Goal: Information Seeking & Learning: Learn about a topic

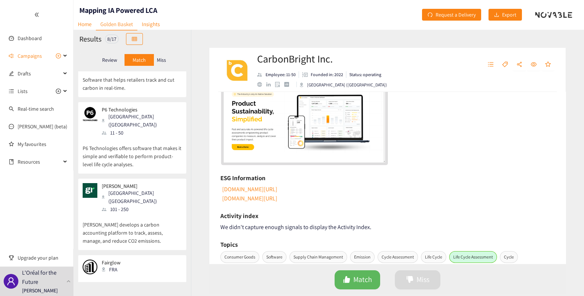
scroll to position [391, 0]
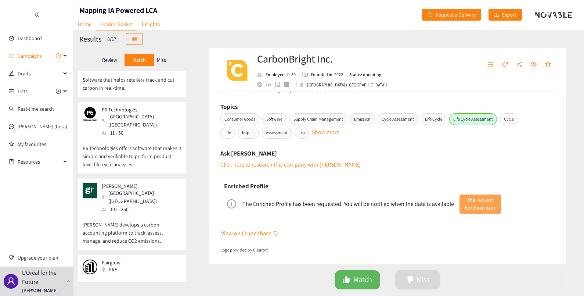
click at [253, 232] on span "View on Crunchbase" at bounding box center [246, 233] width 50 height 9
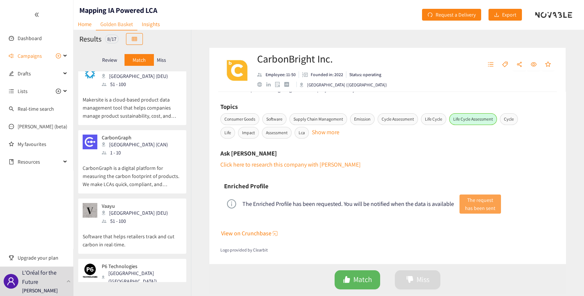
scroll to position [183, 0]
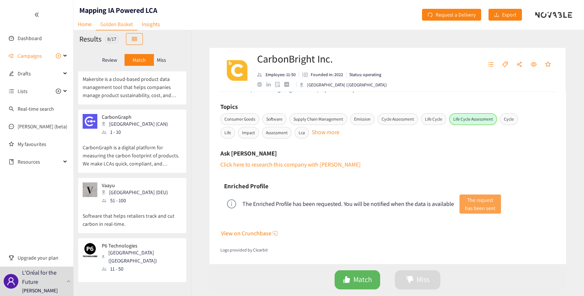
click at [141, 182] on div "[PERSON_NAME] (DEU) 51 - 100" at bounding box center [132, 193] width 99 height 22
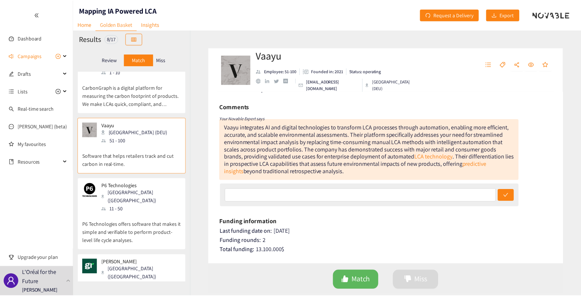
scroll to position [276, 0]
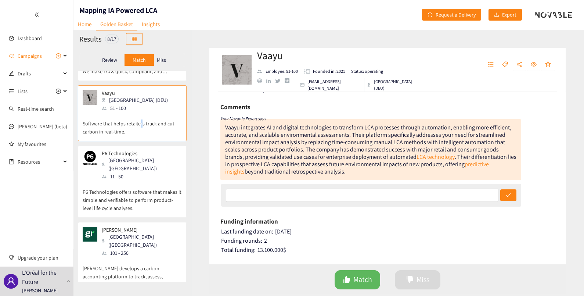
click at [139, 112] on p "Software that helps retailers track and cut carbon in real-time." at bounding box center [132, 124] width 99 height 24
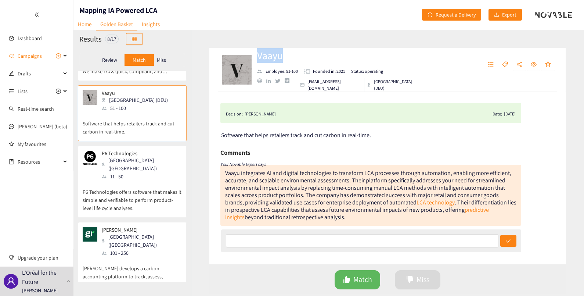
drag, startPoint x: 286, startPoint y: 62, endPoint x: 259, endPoint y: 60, distance: 26.9
click at [259, 60] on h2 "Vaayu" at bounding box center [336, 55] width 158 height 15
copy h2 "Vaayu"
click at [27, 38] on link "Dashboard" at bounding box center [30, 38] width 24 height 7
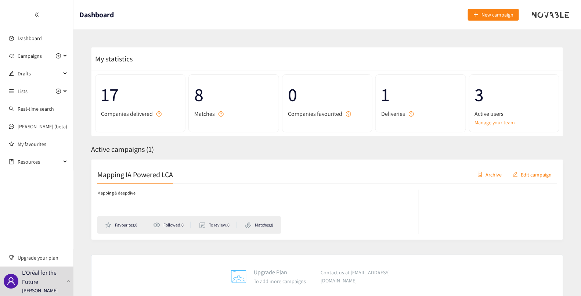
scroll to position [19, 0]
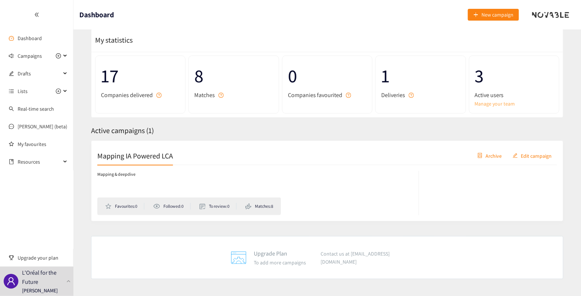
click at [491, 105] on link "Manage your team" at bounding box center [514, 104] width 79 height 8
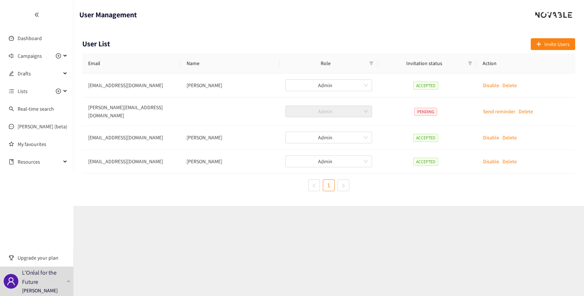
click at [446, 169] on div "Email Name Role Invitation status Action [EMAIL_ADDRESS][DOMAIN_NAME] [PERSON_N…" at bounding box center [328, 122] width 493 height 138
click at [34, 37] on link "Dashboard" at bounding box center [30, 38] width 24 height 7
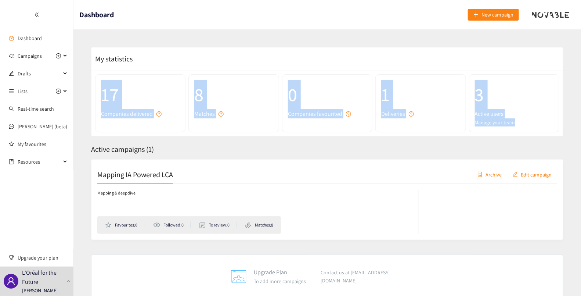
drag, startPoint x: 454, startPoint y: 70, endPoint x: 544, endPoint y: 127, distance: 106.9
click at [544, 127] on div "My statistics 17 Companies delivered 8 Matches 0 Companies favourited 1 Deliver…" at bounding box center [327, 91] width 473 height 89
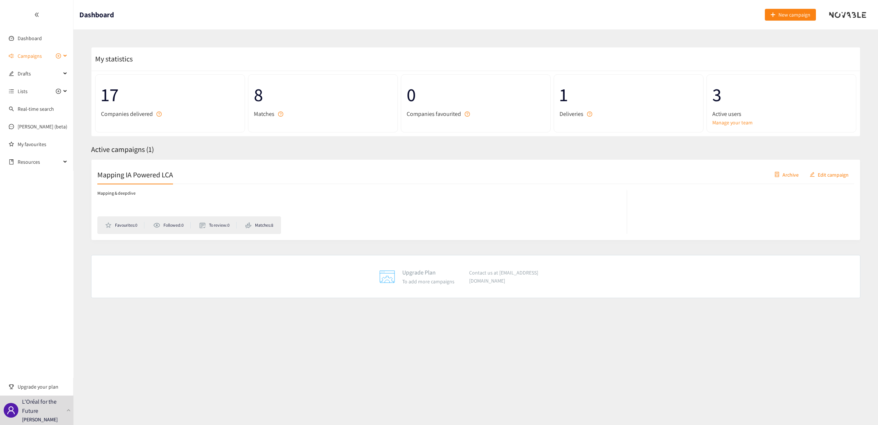
click at [30, 52] on span "Campaigns" at bounding box center [30, 56] width 24 height 15
click at [27, 51] on span "Campaigns" at bounding box center [30, 56] width 24 height 15
click at [136, 173] on h2 "Mapping IA Powered LCA" at bounding box center [135, 174] width 76 height 10
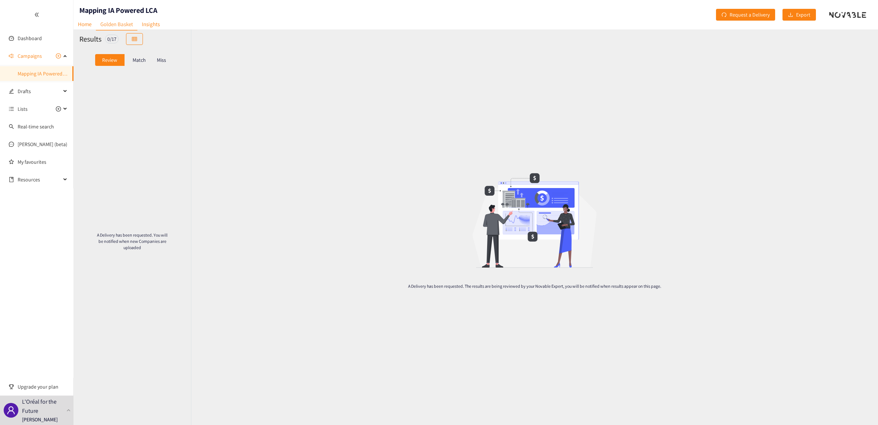
click at [137, 58] on p "Match" at bounding box center [139, 60] width 13 height 6
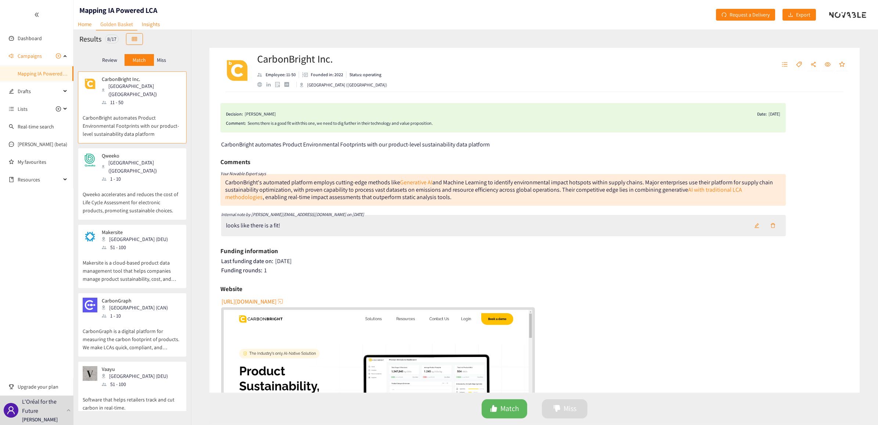
click at [119, 106] on p "CarbonBright automates Product Environmental Footprints with our product-level …" at bounding box center [132, 122] width 99 height 32
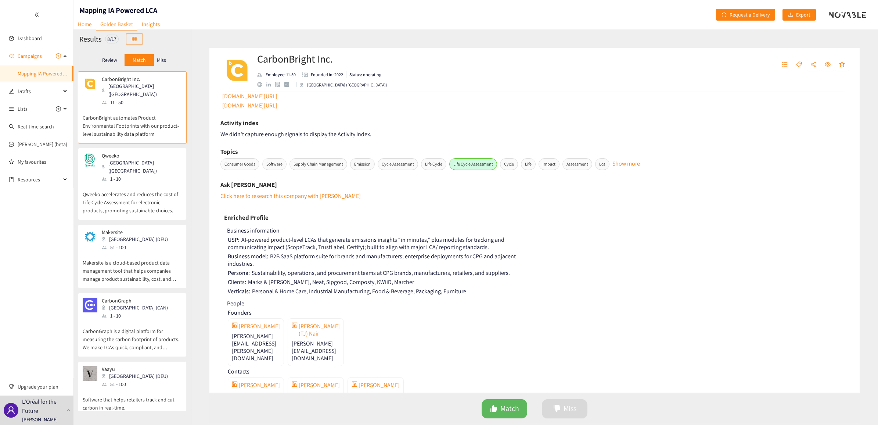
scroll to position [456, 0]
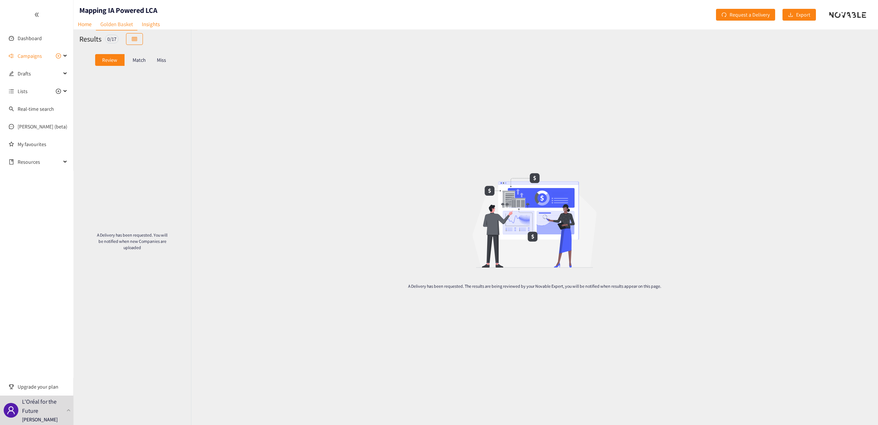
click at [136, 57] on p "Match" at bounding box center [139, 60] width 13 height 6
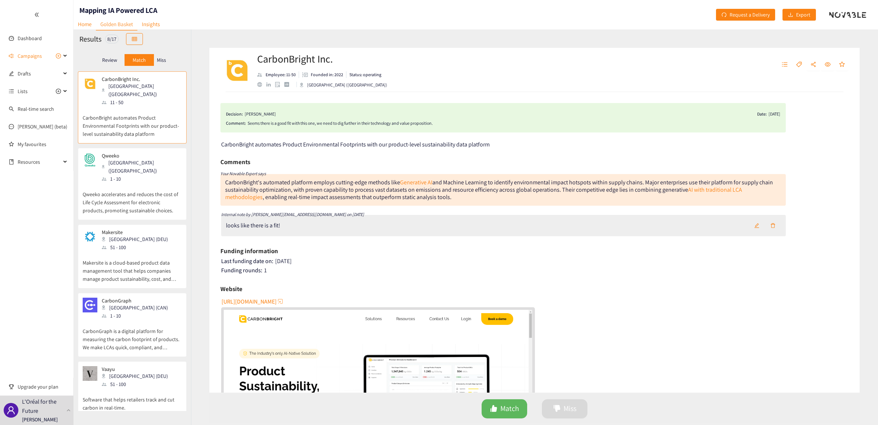
click at [108, 57] on p "Review" at bounding box center [109, 60] width 15 height 6
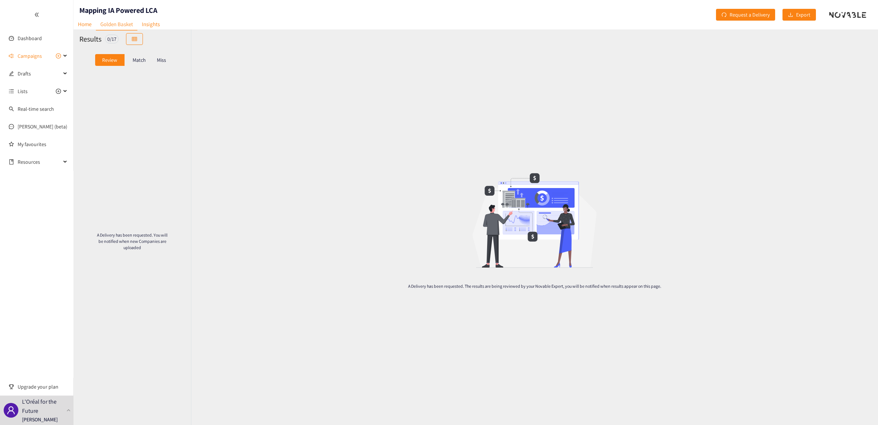
click at [135, 60] on p "Match" at bounding box center [139, 60] width 13 height 6
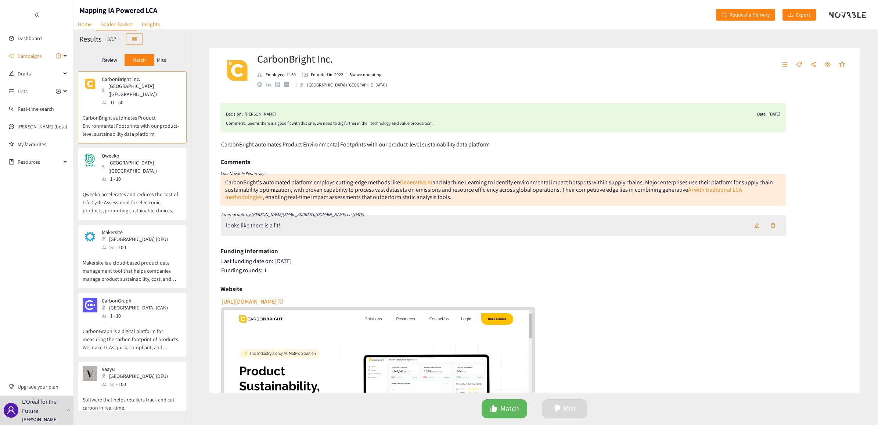
click at [104, 62] on p "Review" at bounding box center [109, 60] width 15 height 6
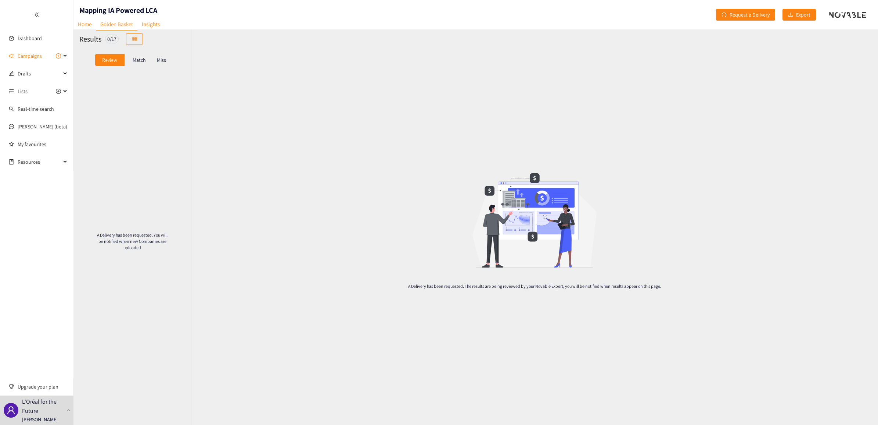
click at [133, 60] on p "Match" at bounding box center [139, 60] width 13 height 6
